Goal: Find specific page/section: Find specific page/section

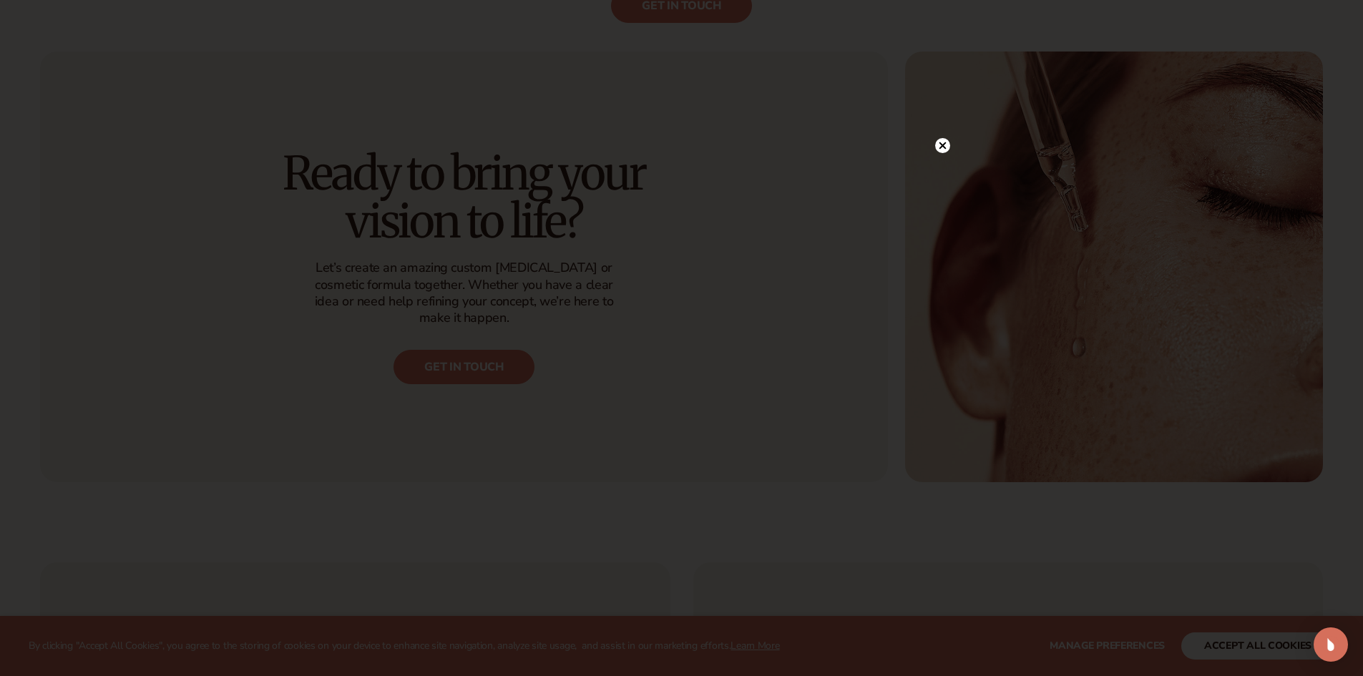
scroll to position [1400, 0]
click at [942, 170] on circle at bounding box center [942, 174] width 15 height 15
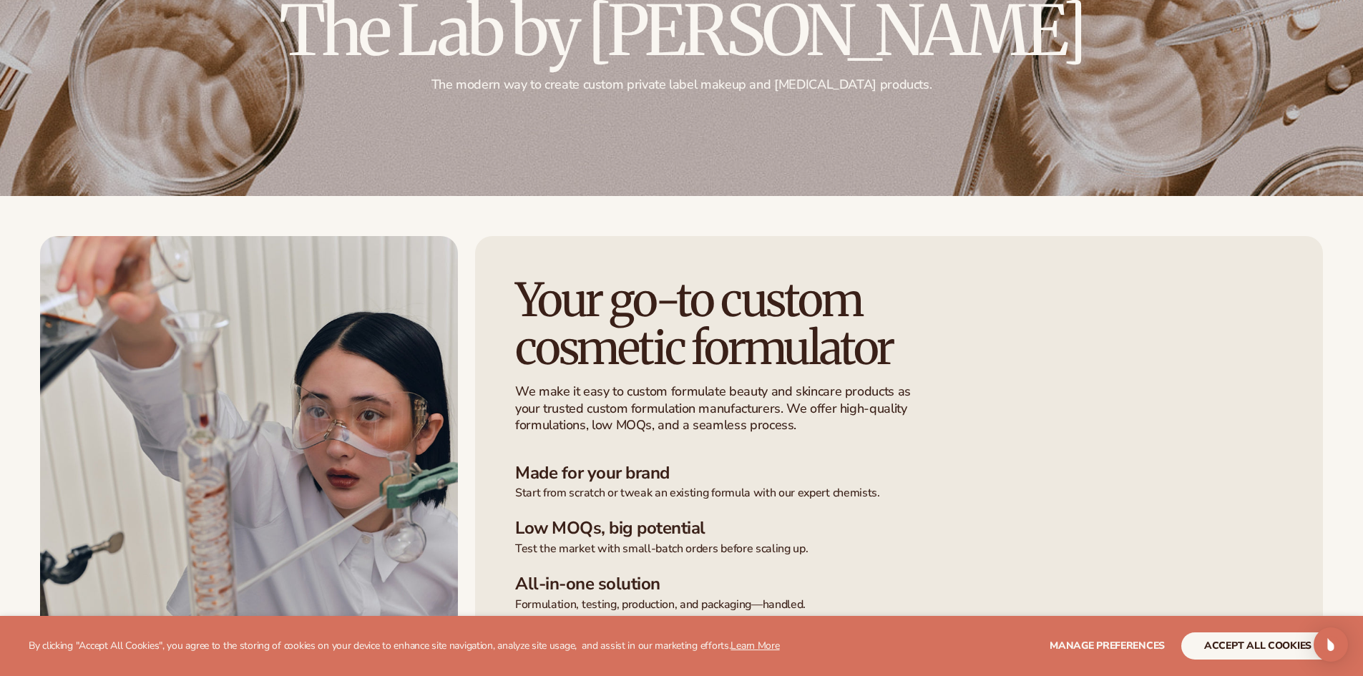
scroll to position [0, 0]
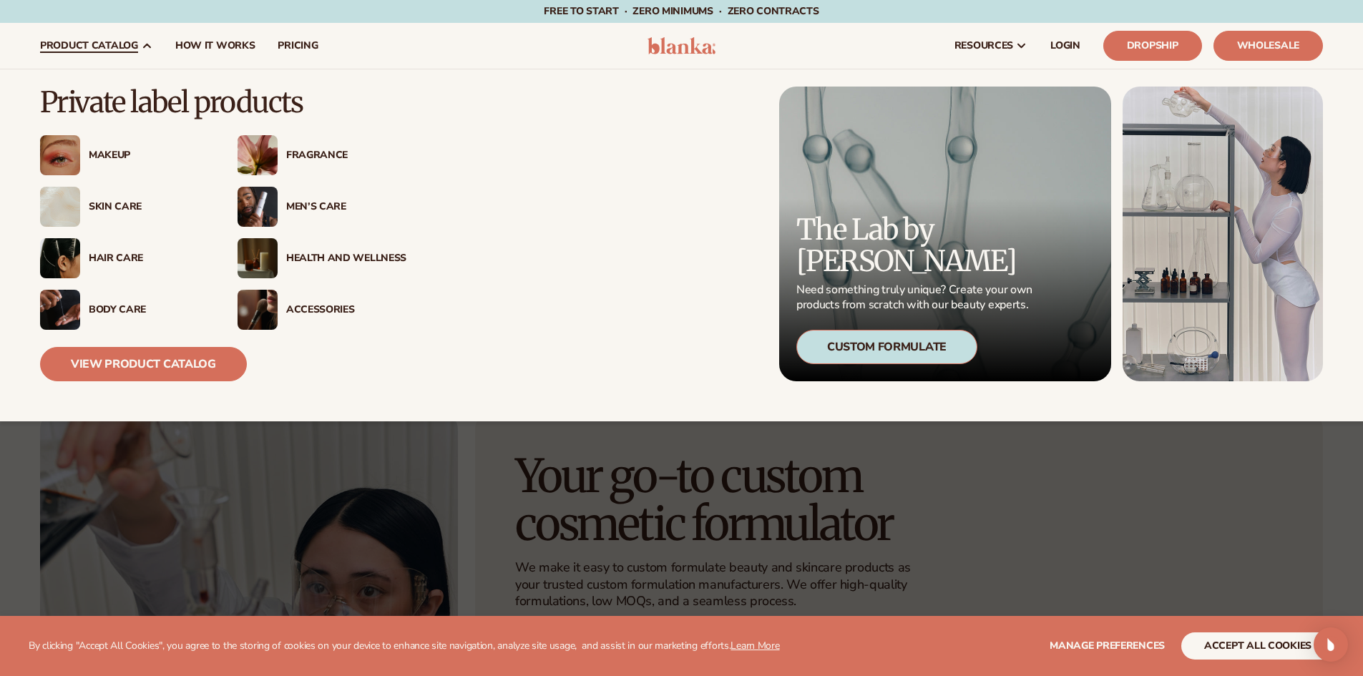
click at [117, 258] on div "Hair Care" at bounding box center [149, 259] width 120 height 12
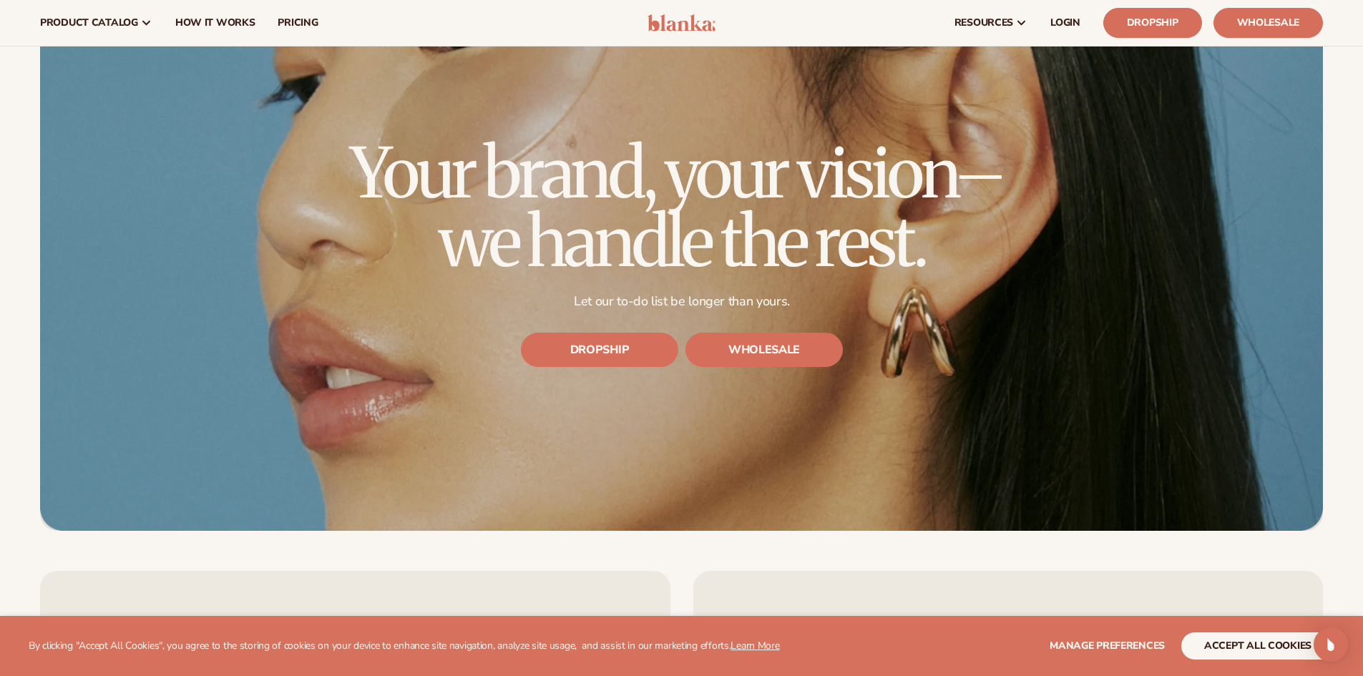
scroll to position [4819, 0]
click at [195, 23] on span "How It Works" at bounding box center [215, 22] width 80 height 11
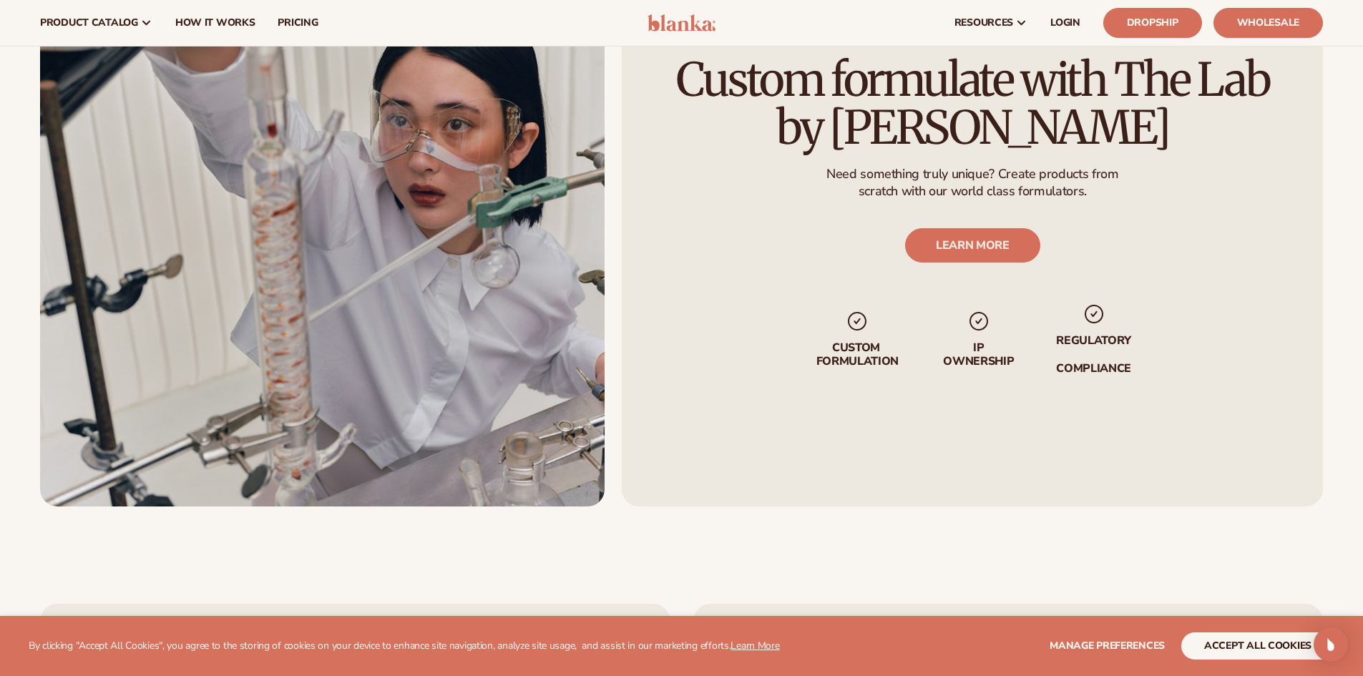
scroll to position [3155, 0]
click at [960, 248] on link "LEARN MORE" at bounding box center [971, 247] width 135 height 34
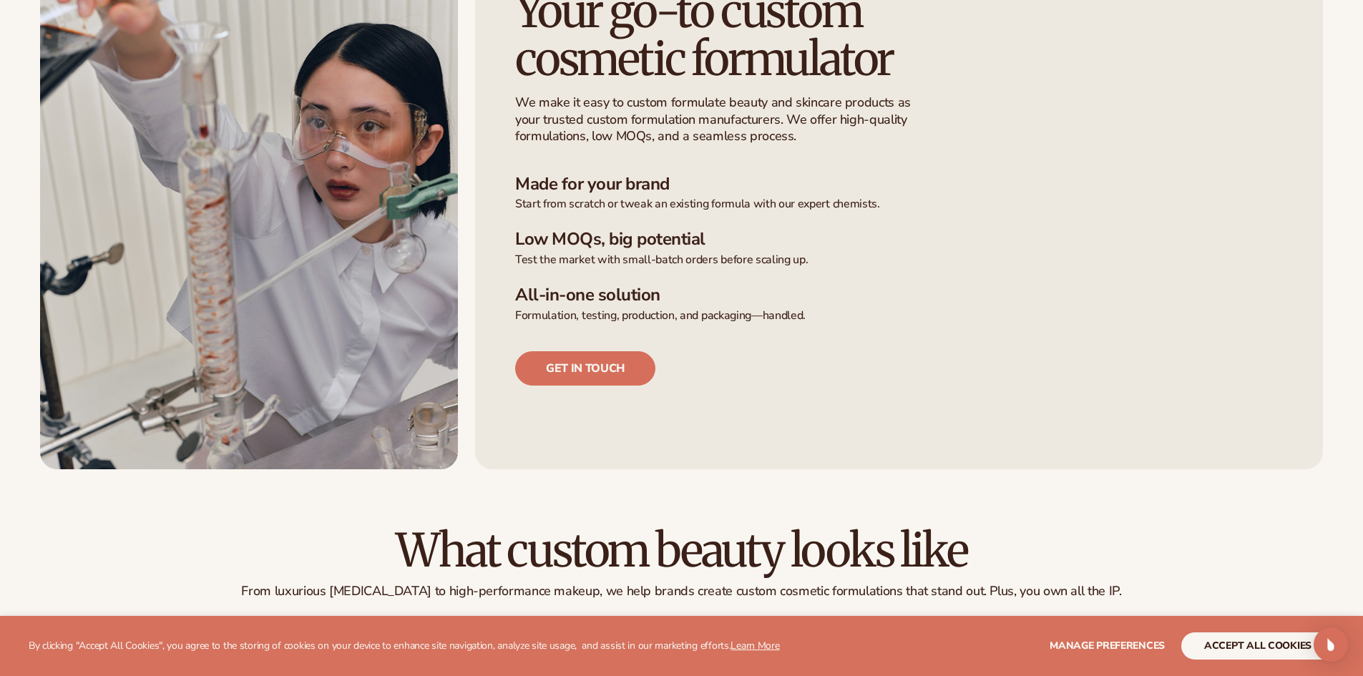
scroll to position [466, 0]
click at [627, 374] on link "Get in touch" at bounding box center [585, 368] width 140 height 34
